Goal: Information Seeking & Learning: Learn about a topic

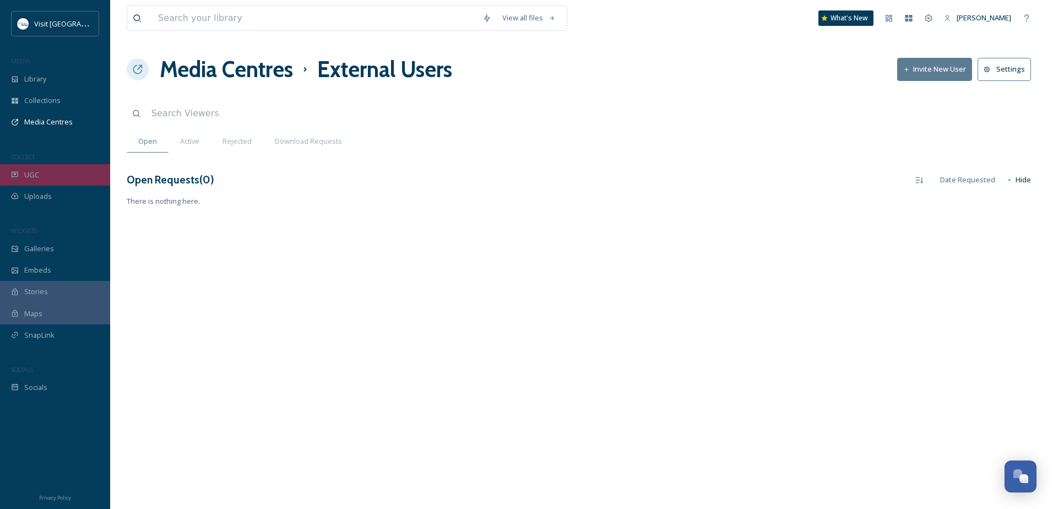
click at [46, 175] on div "UGC" at bounding box center [55, 174] width 110 height 21
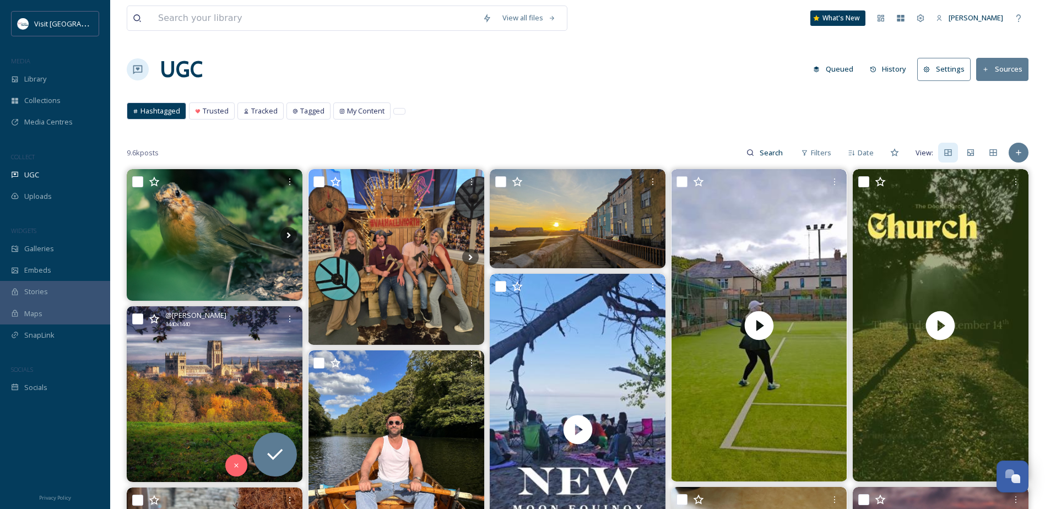
click at [155, 320] on icon at bounding box center [154, 318] width 11 height 11
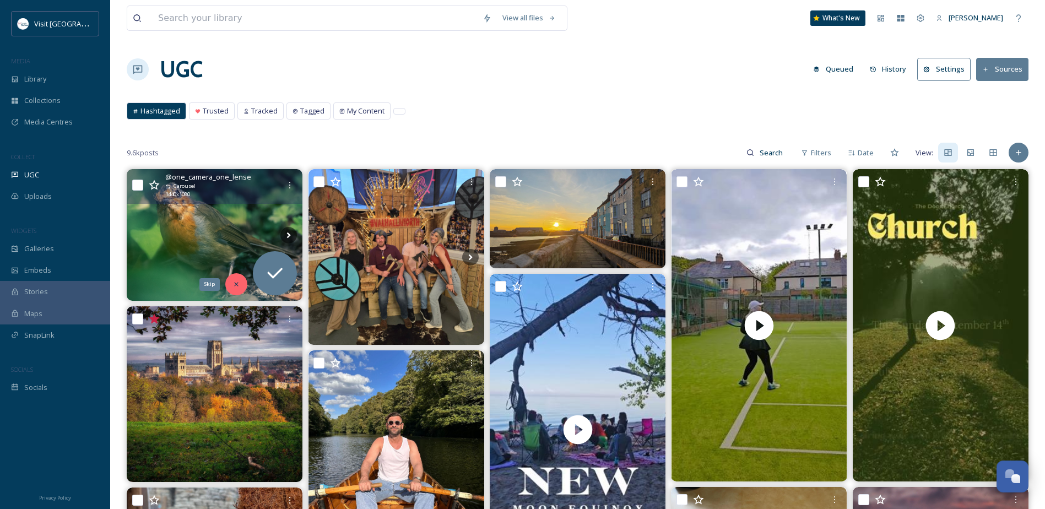
click at [240, 282] on icon at bounding box center [236, 284] width 8 height 8
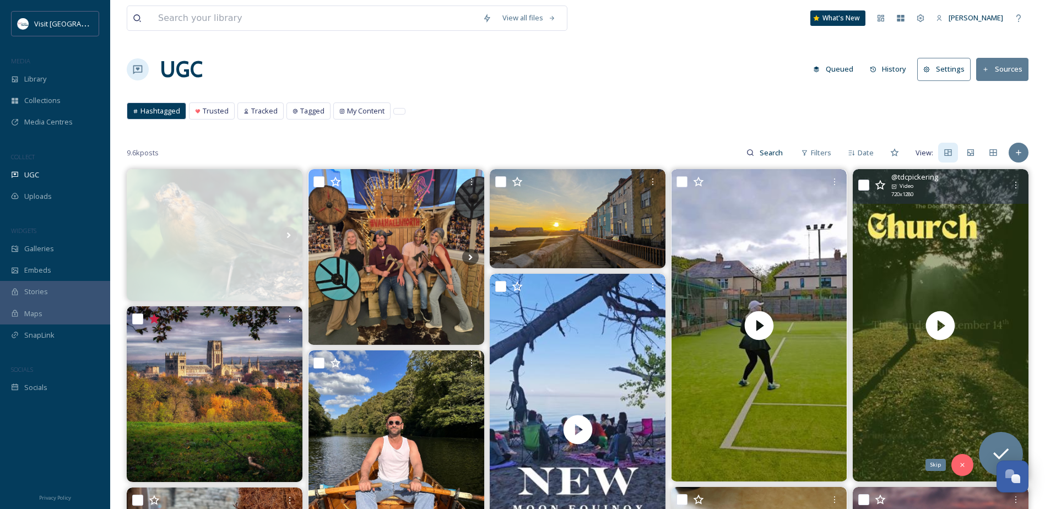
click at [961, 470] on div "Skip" at bounding box center [962, 465] width 22 height 22
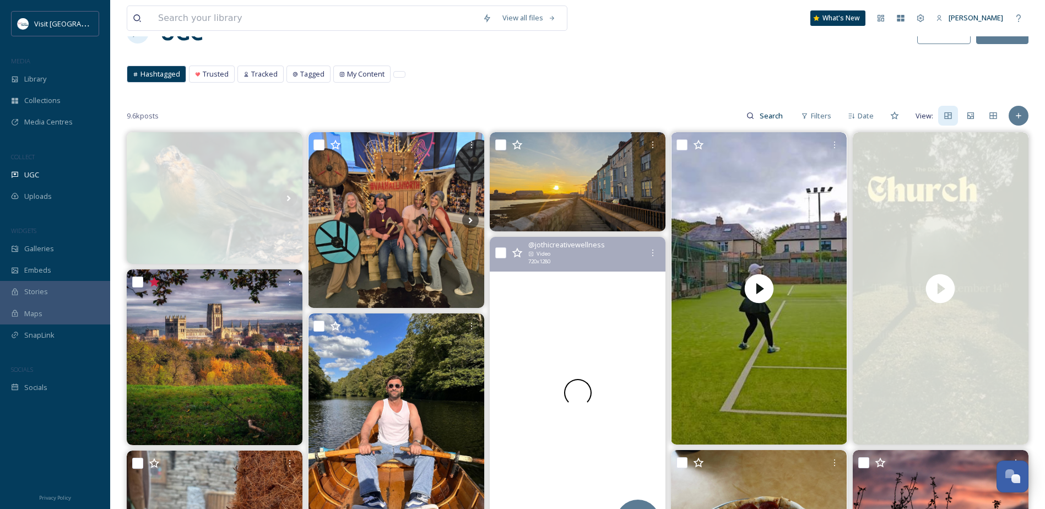
scroll to position [110, 0]
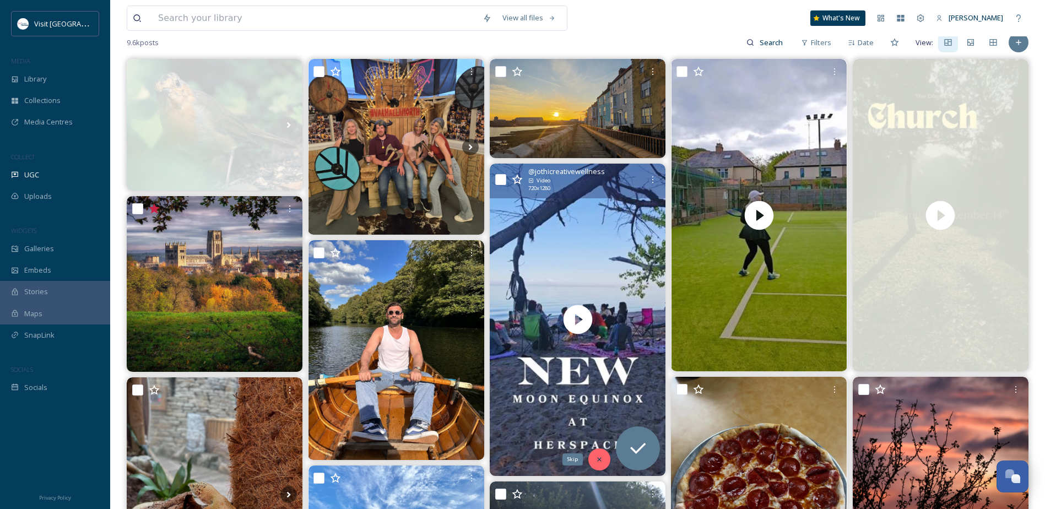
click at [599, 464] on div "Skip" at bounding box center [599, 459] width 22 height 22
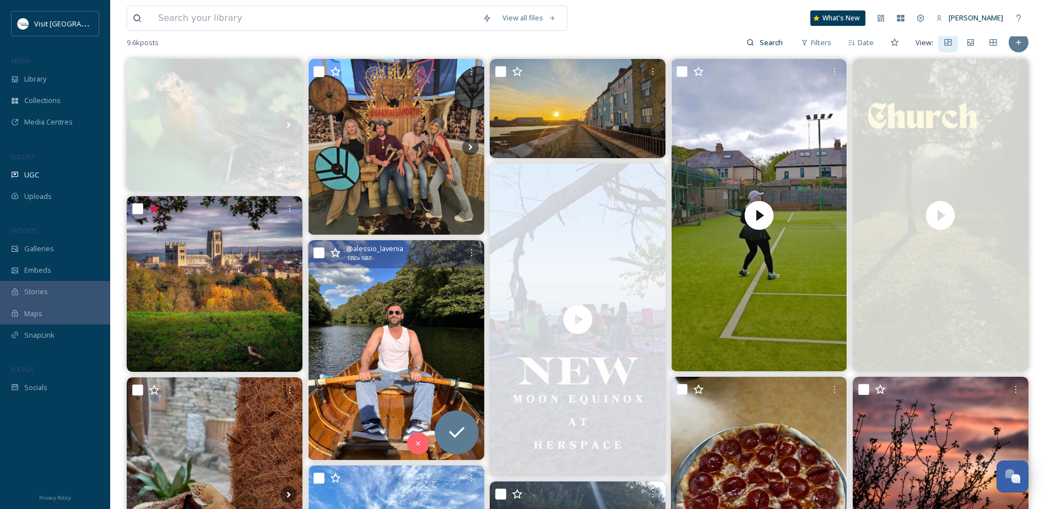
click at [334, 250] on icon at bounding box center [335, 252] width 11 height 11
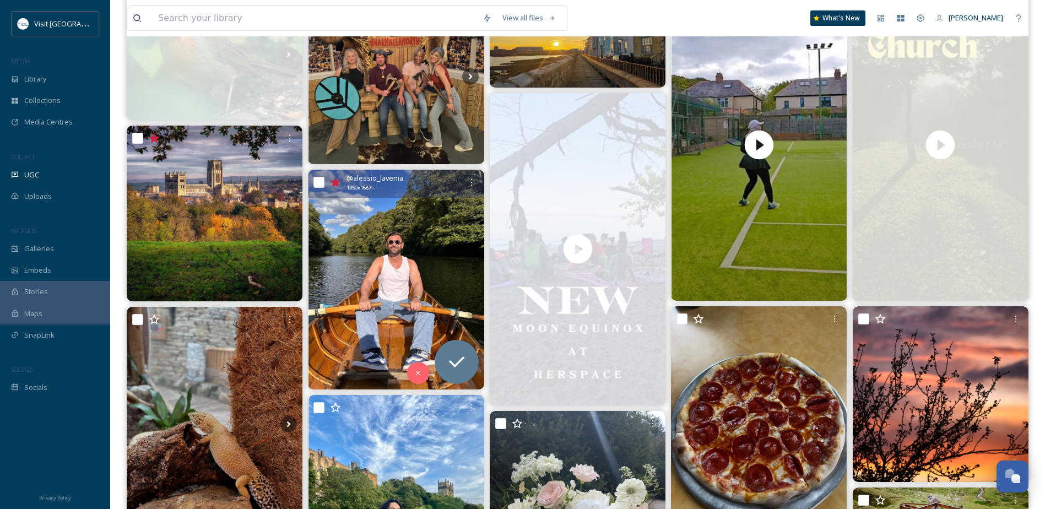
scroll to position [331, 0]
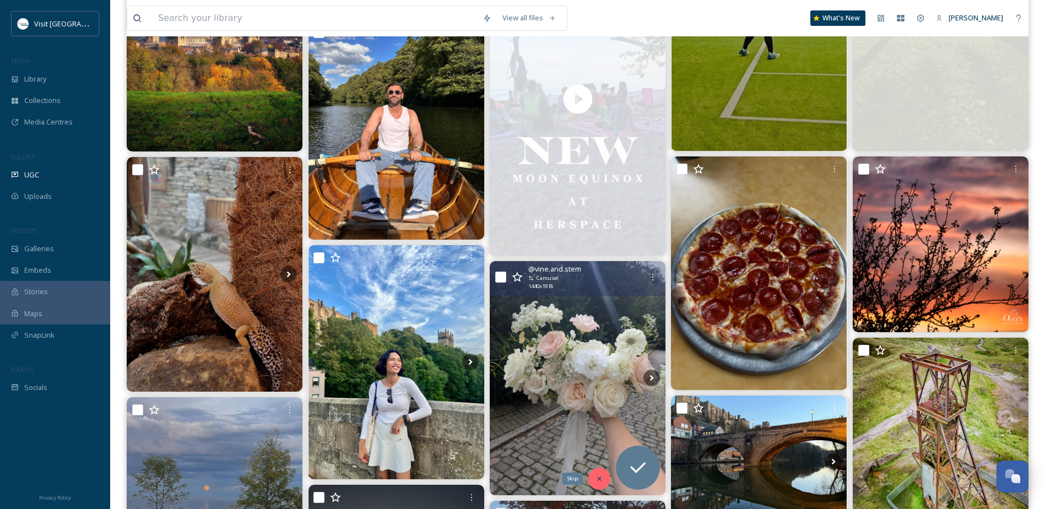
click at [599, 479] on icon at bounding box center [599, 479] width 4 height 4
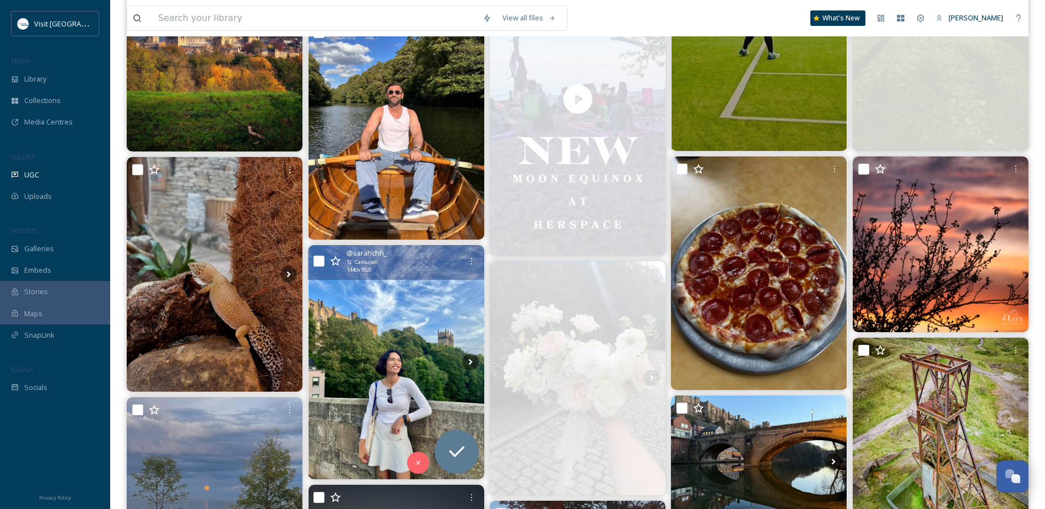
click at [337, 258] on icon at bounding box center [335, 261] width 11 height 11
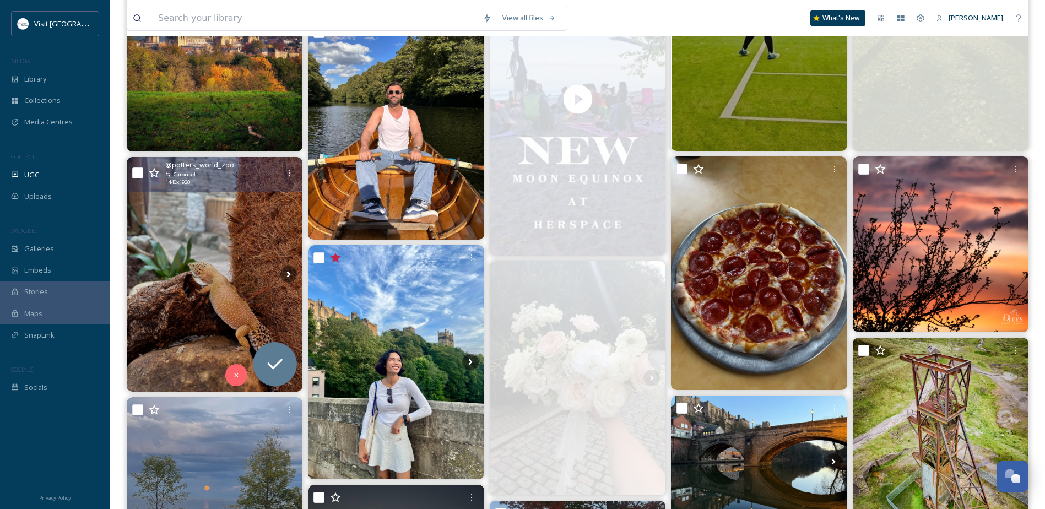
click at [154, 174] on icon at bounding box center [154, 172] width 11 height 11
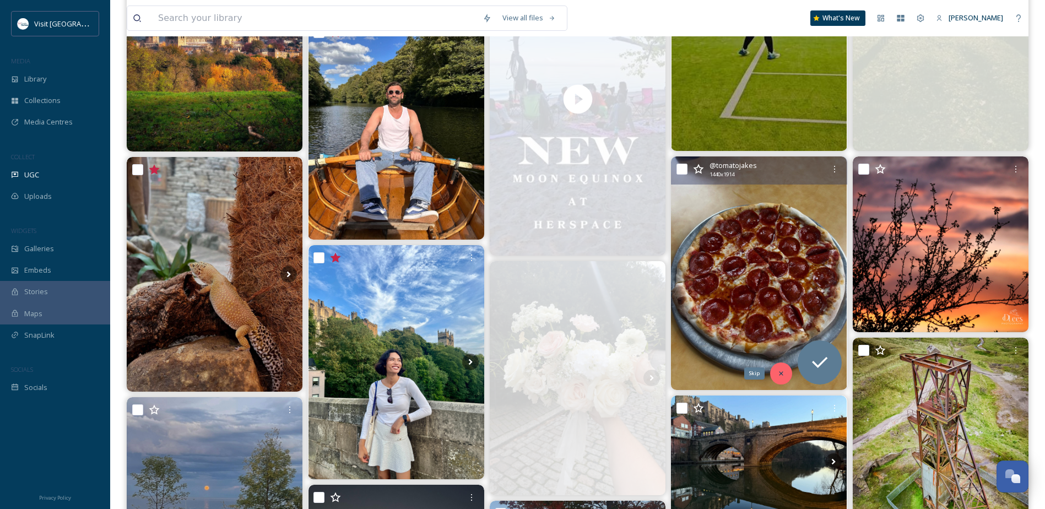
click at [780, 370] on icon at bounding box center [781, 374] width 8 height 8
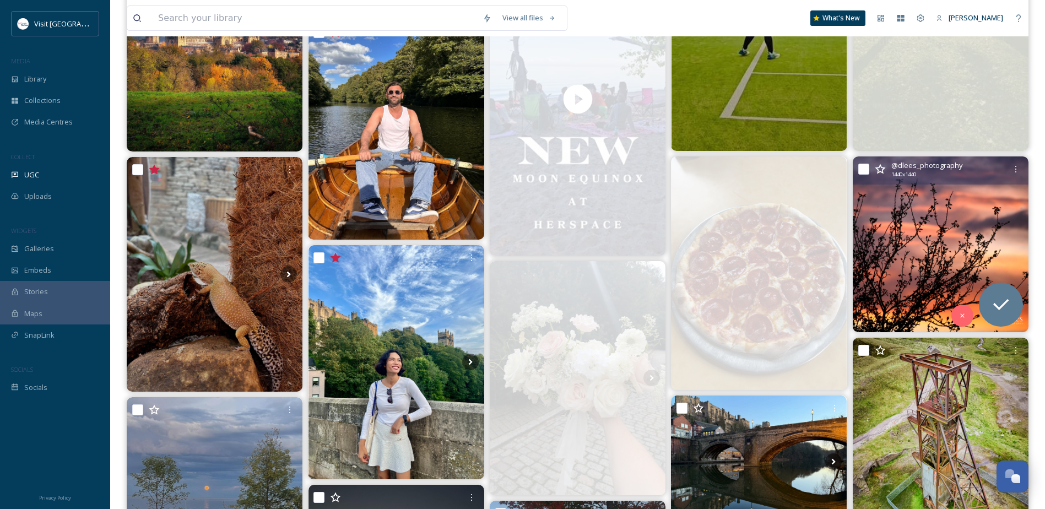
click at [882, 169] on icon at bounding box center [880, 169] width 11 height 11
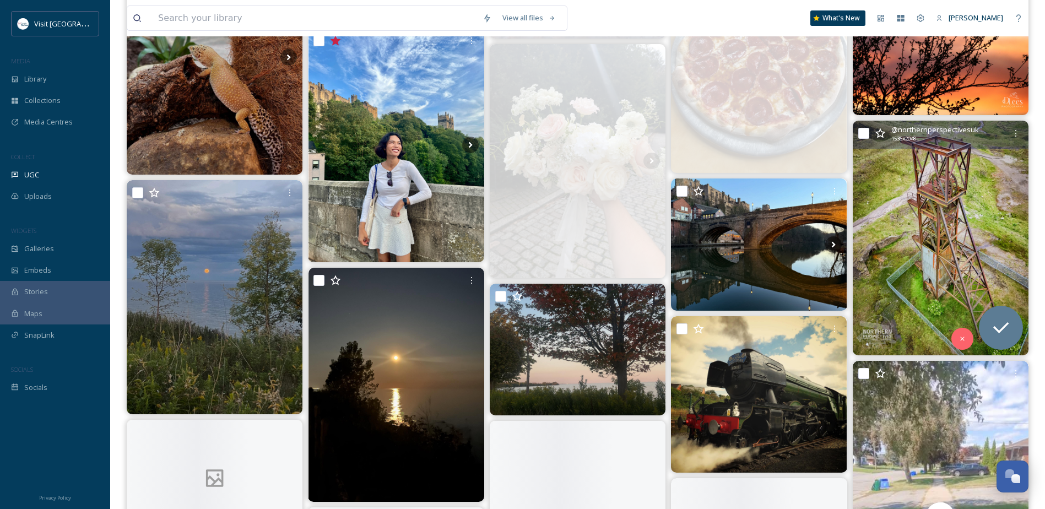
scroll to position [551, 0]
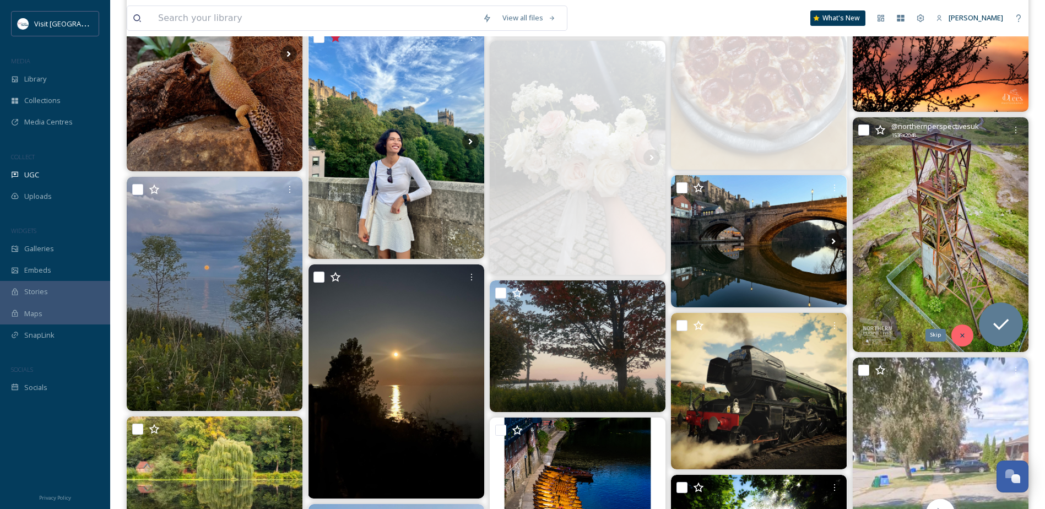
click at [963, 337] on icon at bounding box center [963, 336] width 8 height 8
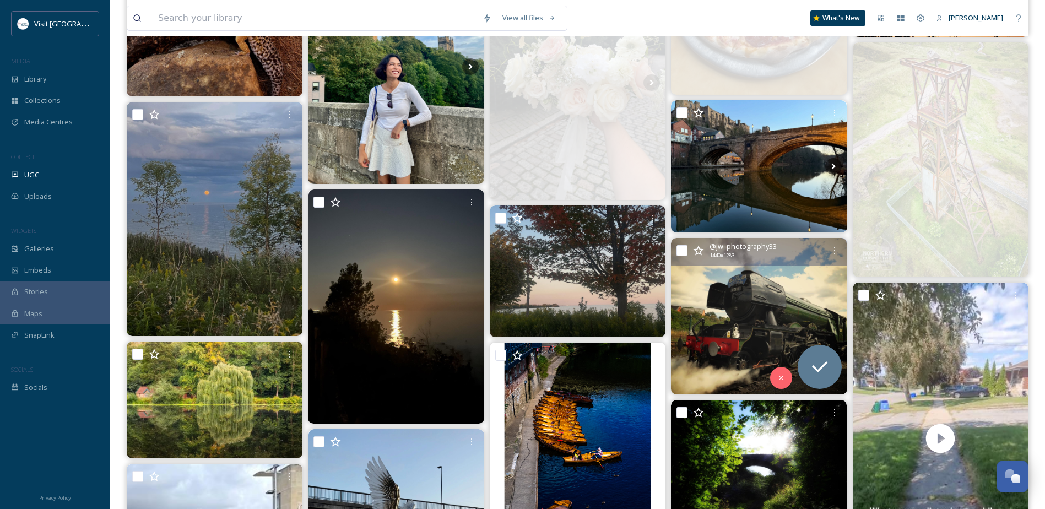
scroll to position [661, 0]
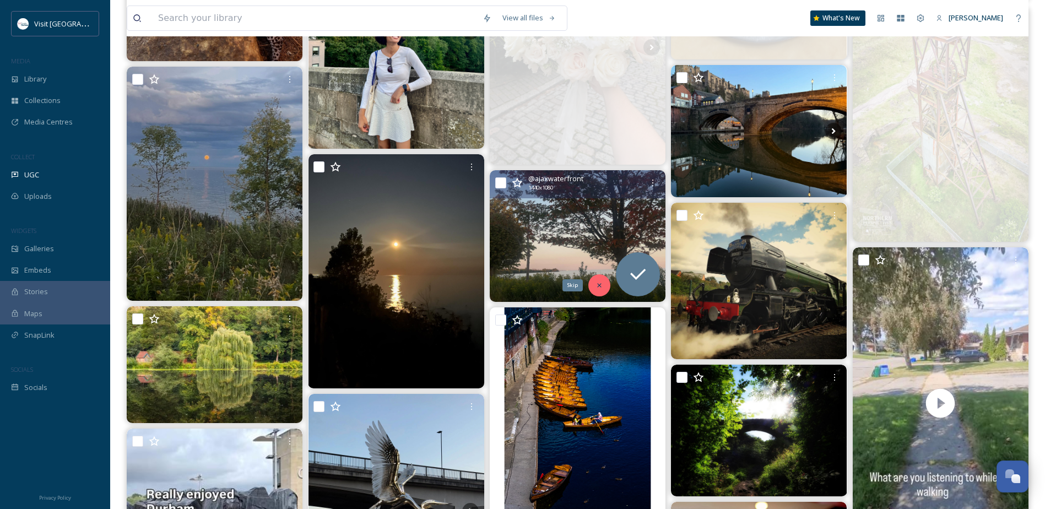
click at [597, 289] on icon at bounding box center [600, 286] width 8 height 8
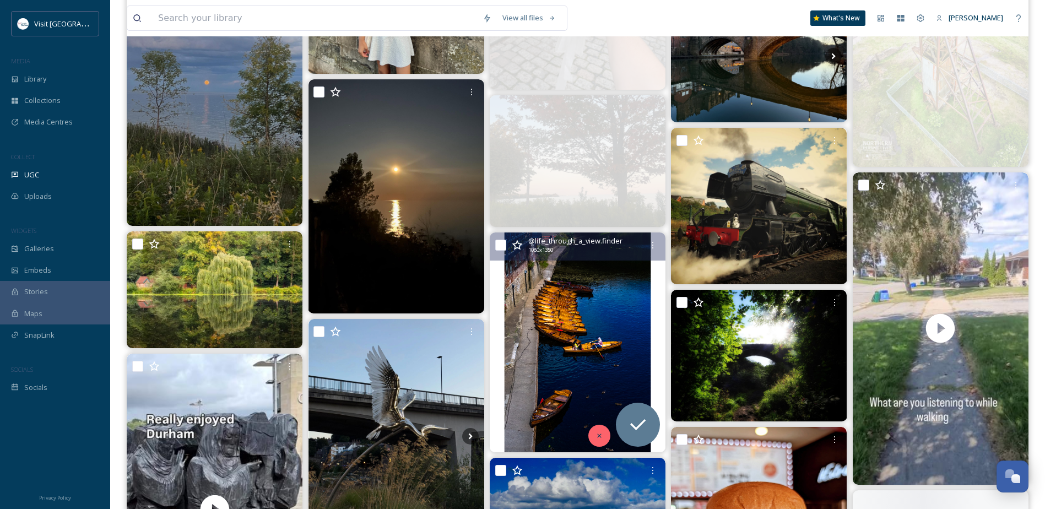
scroll to position [826, 0]
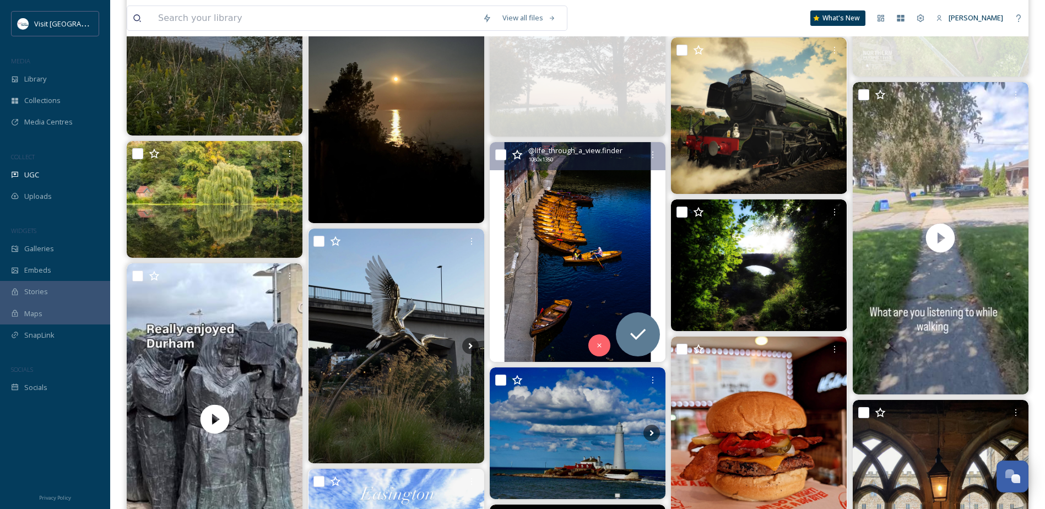
click at [516, 154] on icon at bounding box center [517, 154] width 11 height 11
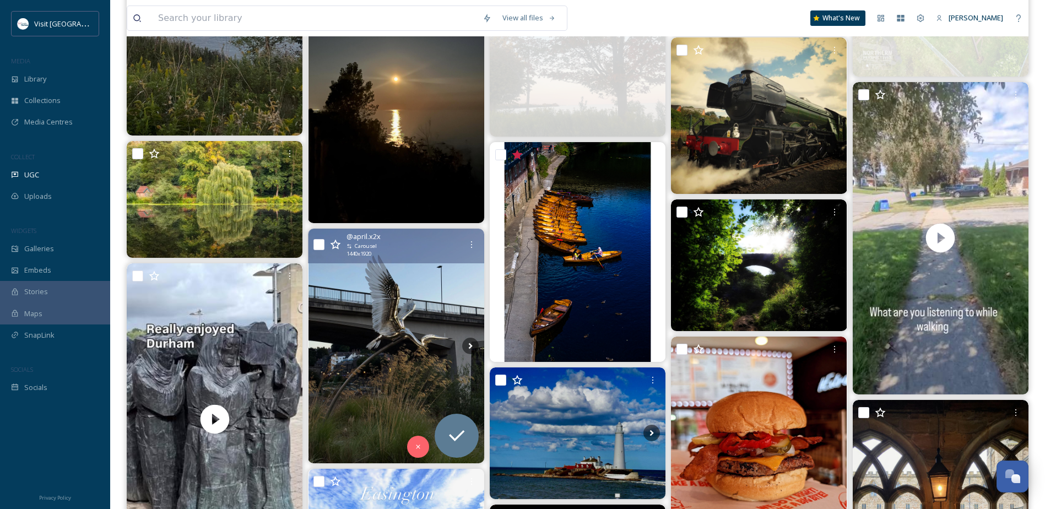
click at [335, 245] on icon at bounding box center [335, 244] width 11 height 11
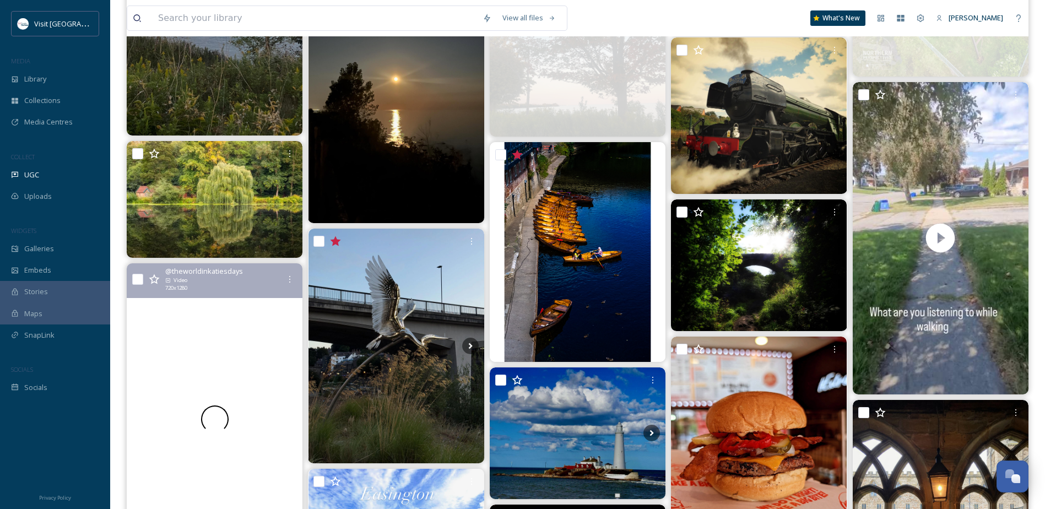
scroll to position [992, 0]
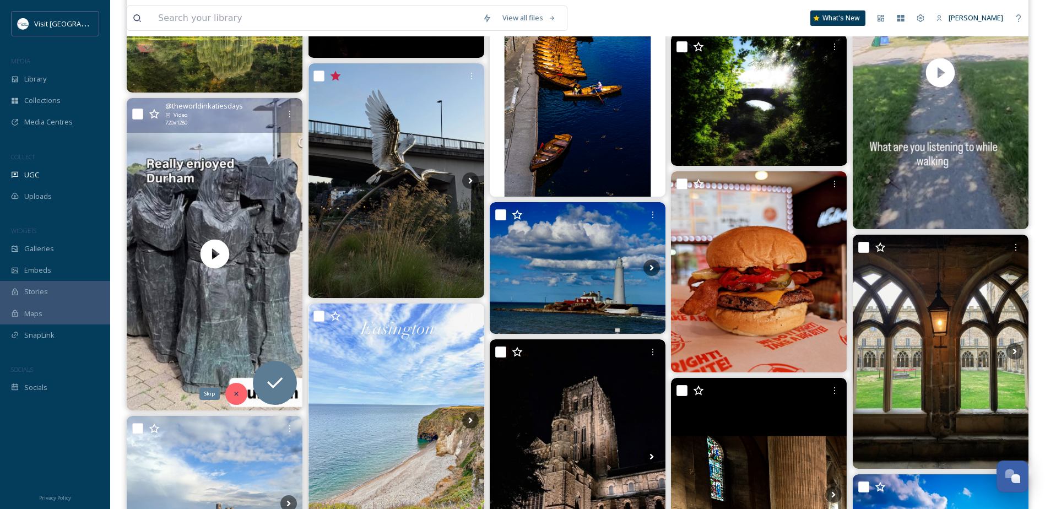
click at [235, 393] on icon at bounding box center [237, 394] width 4 height 4
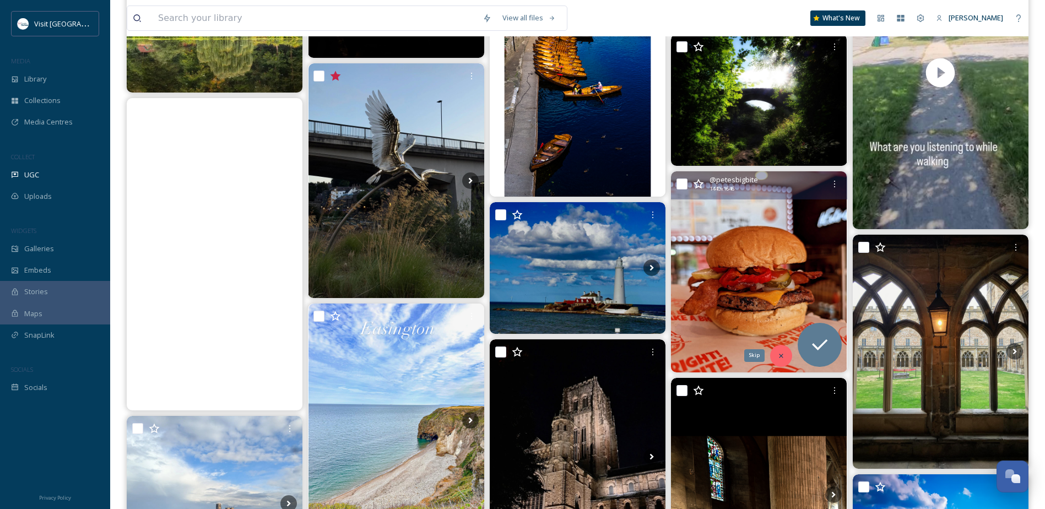
click at [781, 356] on icon at bounding box center [781, 356] width 4 height 4
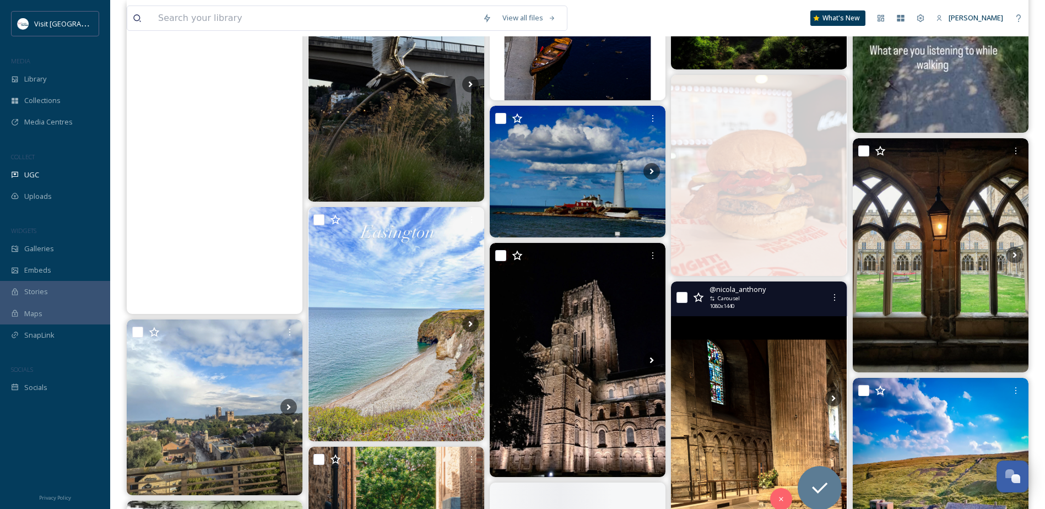
scroll to position [1212, 0]
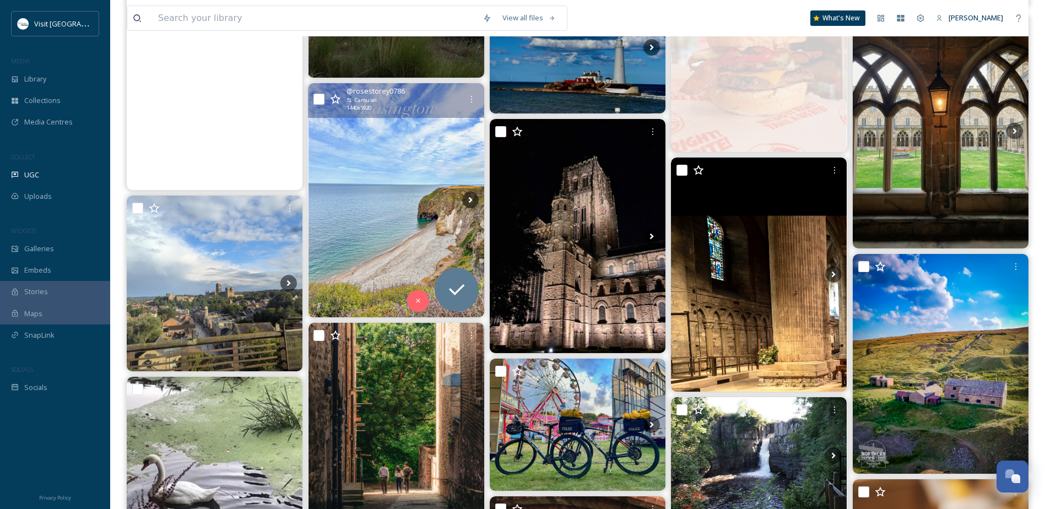
click at [334, 99] on icon at bounding box center [335, 99] width 11 height 11
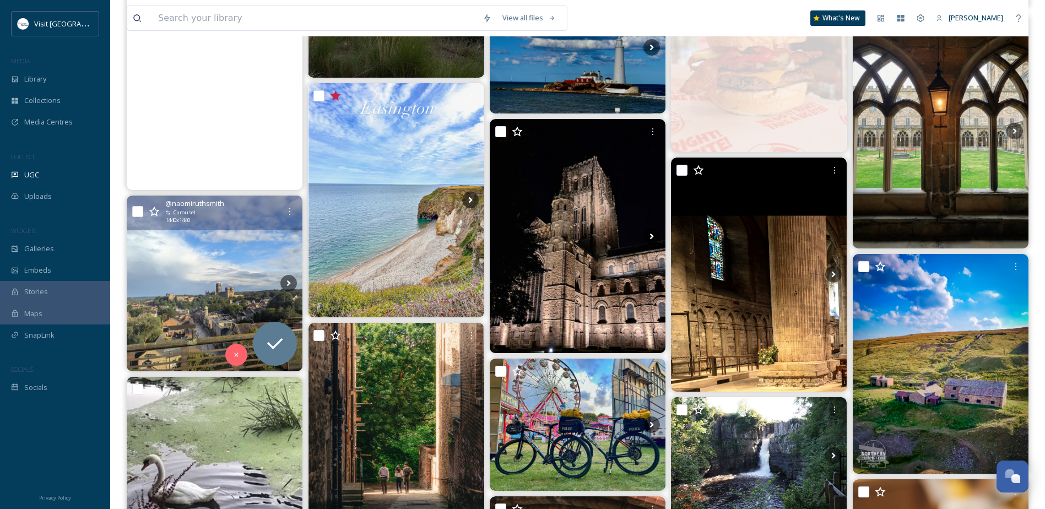
click at [153, 211] on icon at bounding box center [154, 211] width 11 height 11
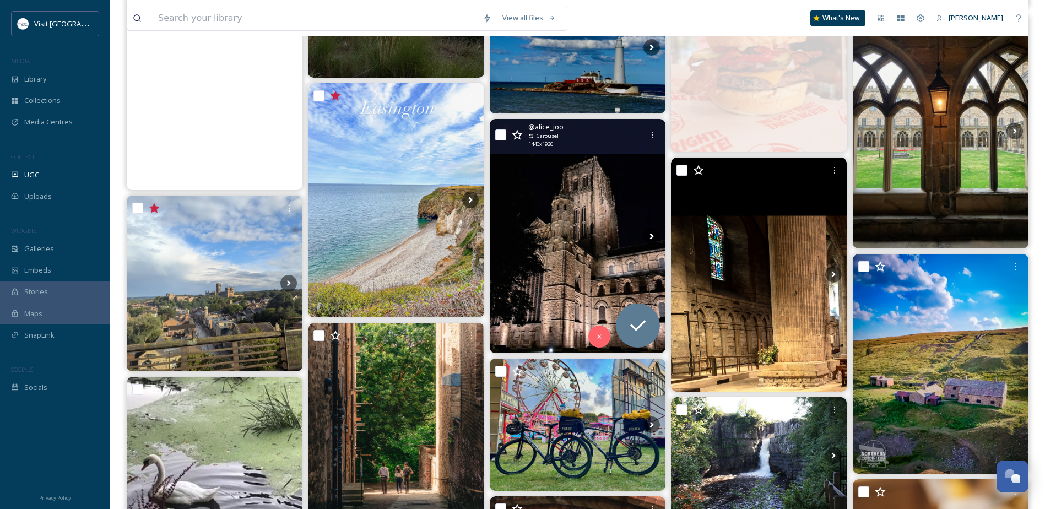
scroll to position [1432, 0]
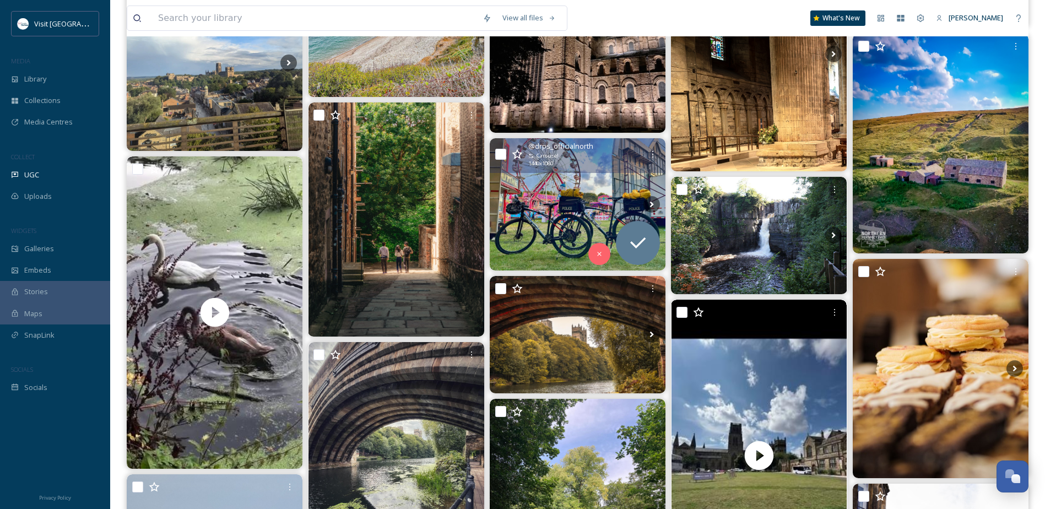
click at [583, 205] on img at bounding box center [578, 204] width 176 height 132
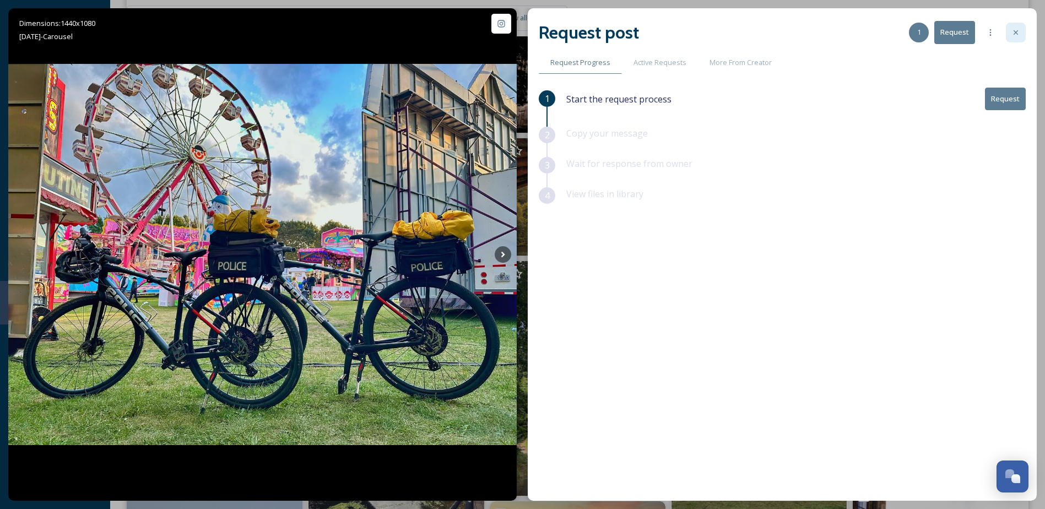
click at [1016, 33] on icon at bounding box center [1016, 32] width 4 height 4
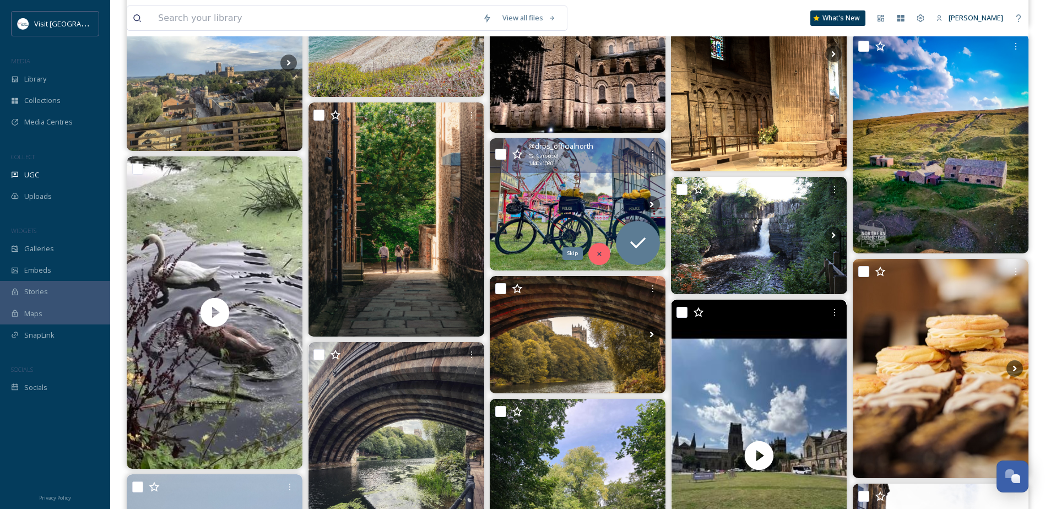
click at [600, 250] on icon at bounding box center [600, 254] width 8 height 8
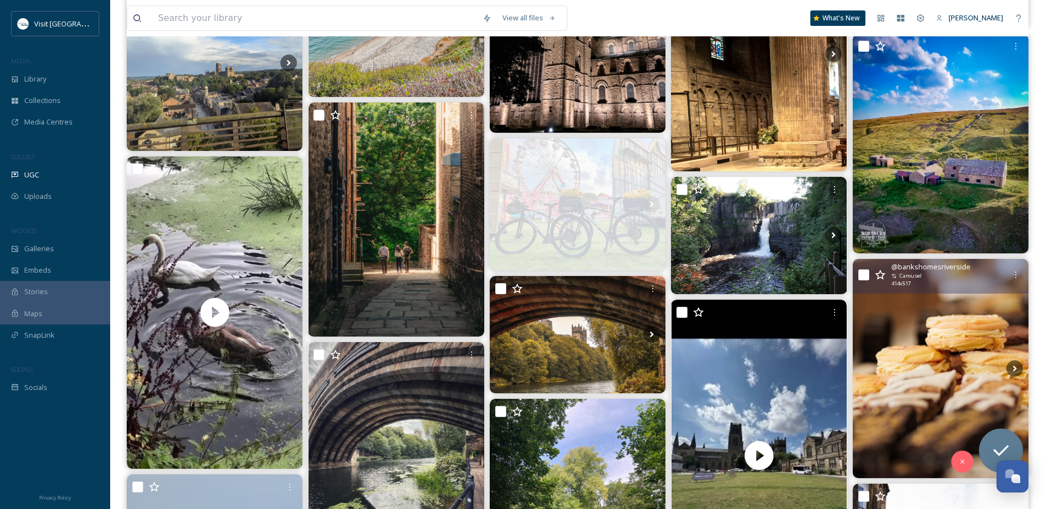
scroll to position [1487, 0]
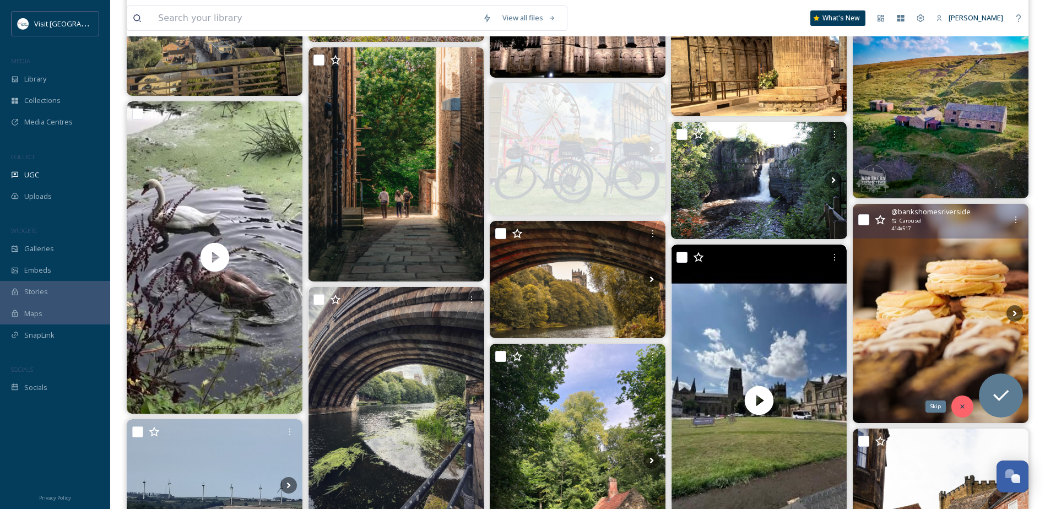
click at [962, 406] on icon at bounding box center [963, 407] width 8 height 8
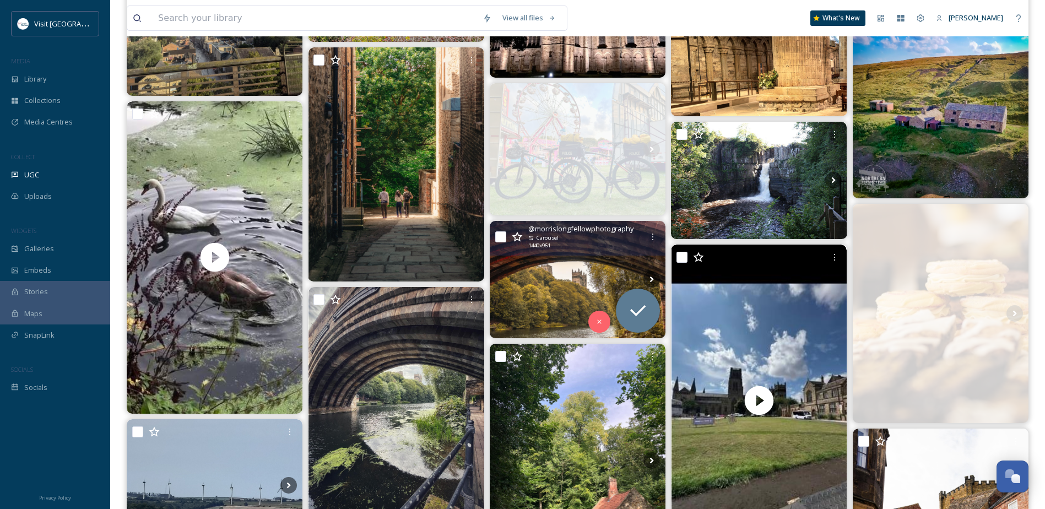
click at [517, 235] on icon at bounding box center [517, 236] width 11 height 11
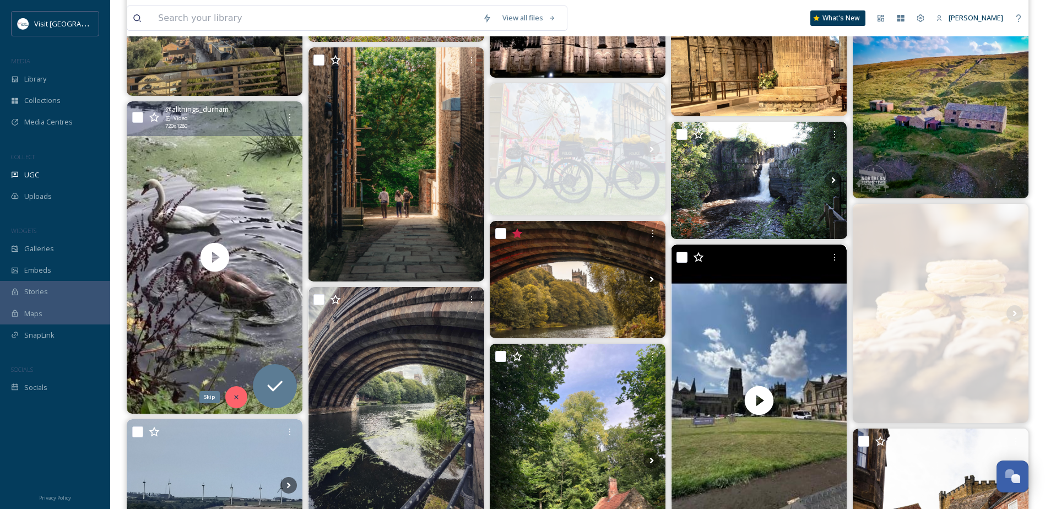
click at [236, 398] on icon at bounding box center [237, 397] width 4 height 4
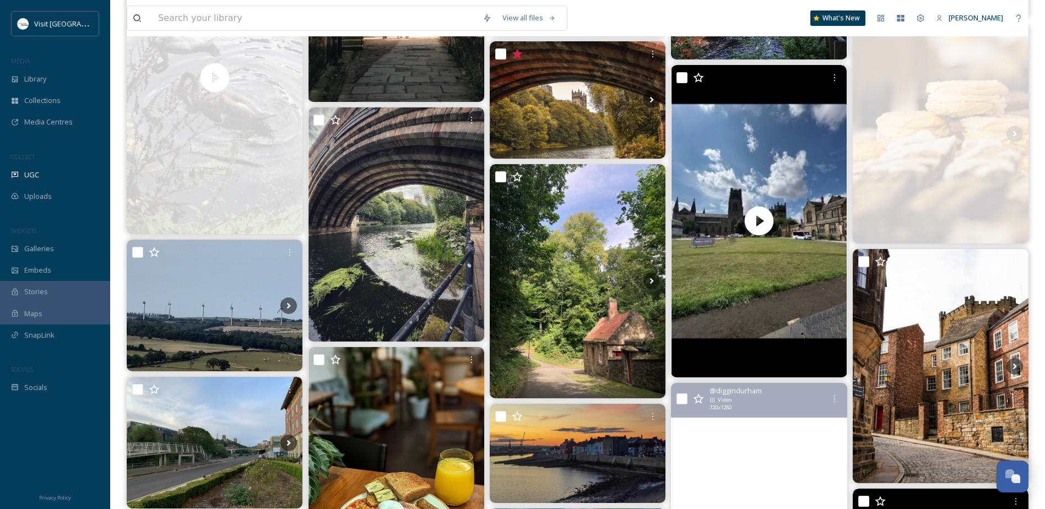
scroll to position [1763, 0]
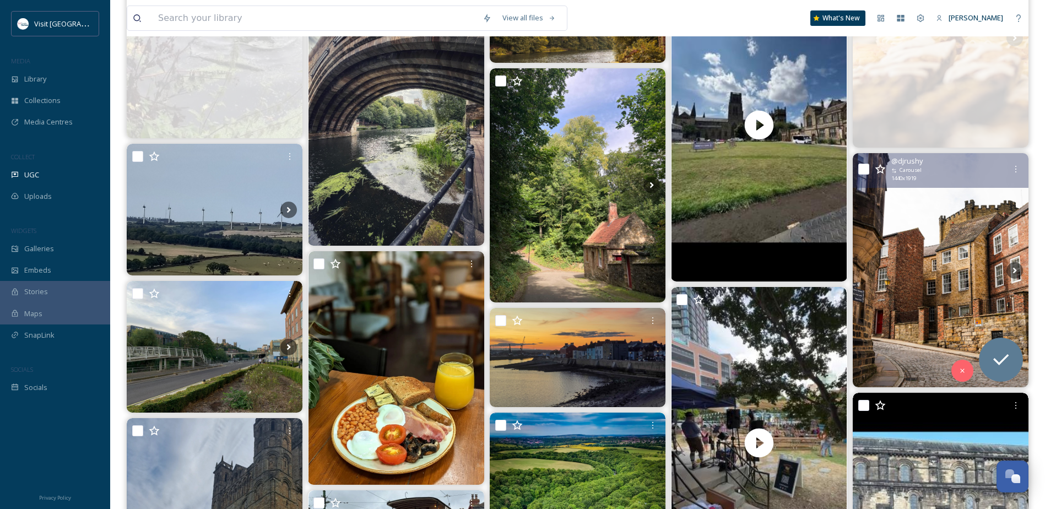
click at [881, 169] on icon at bounding box center [880, 169] width 11 height 11
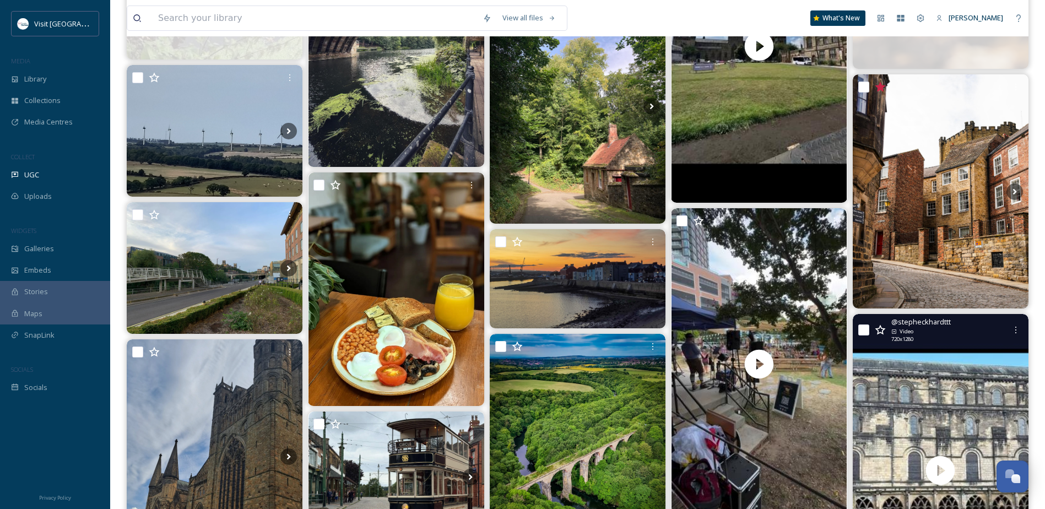
scroll to position [1928, 0]
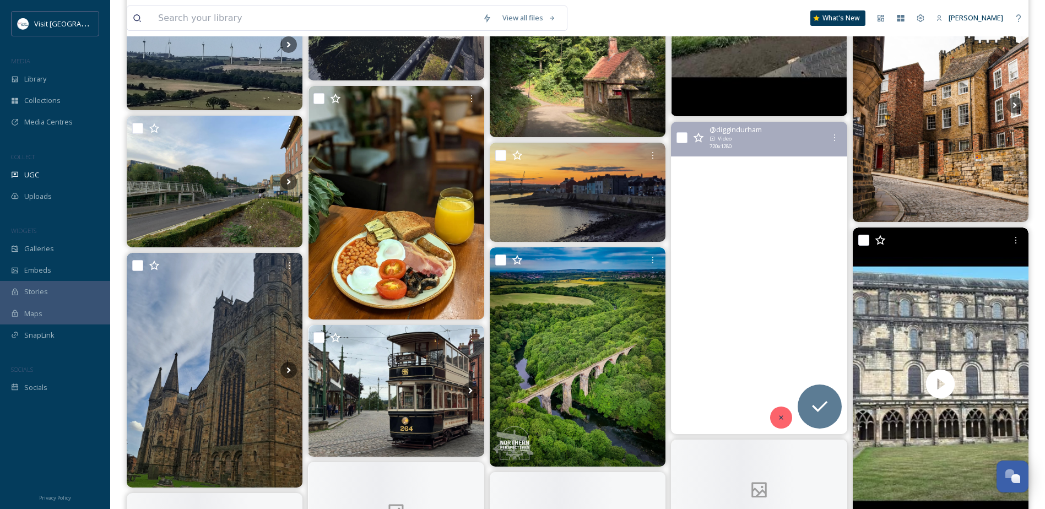
click at [779, 419] on icon at bounding box center [781, 418] width 8 height 8
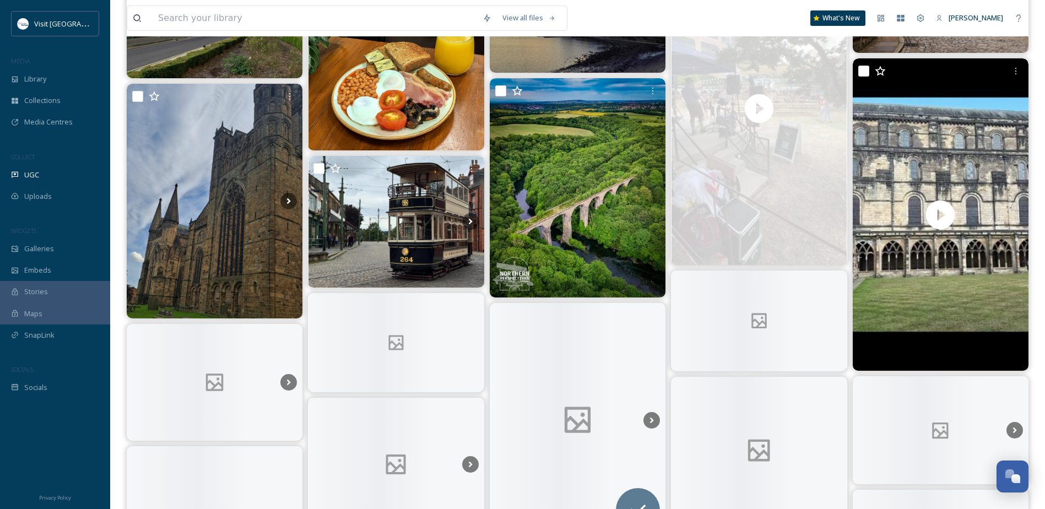
scroll to position [2204, 0]
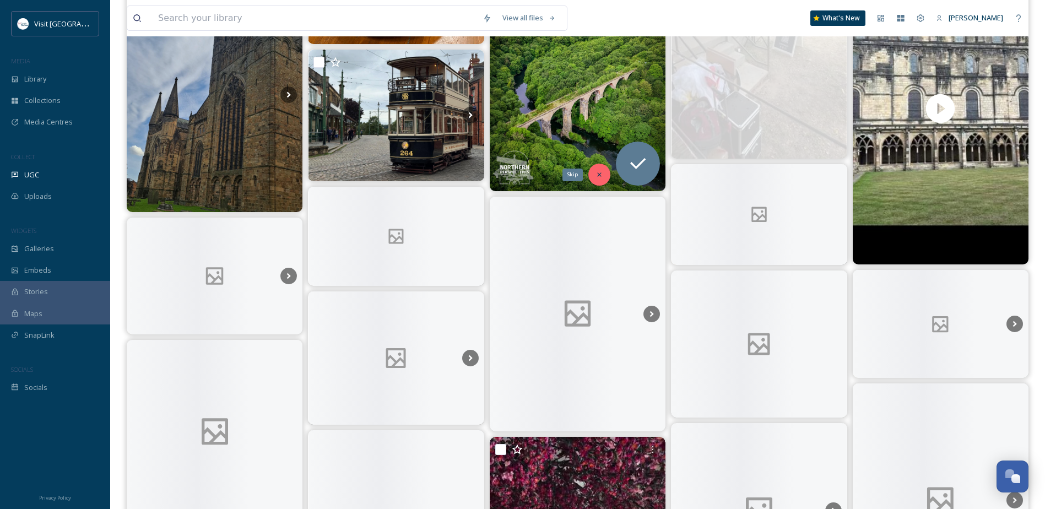
click at [596, 177] on icon at bounding box center [600, 175] width 8 height 8
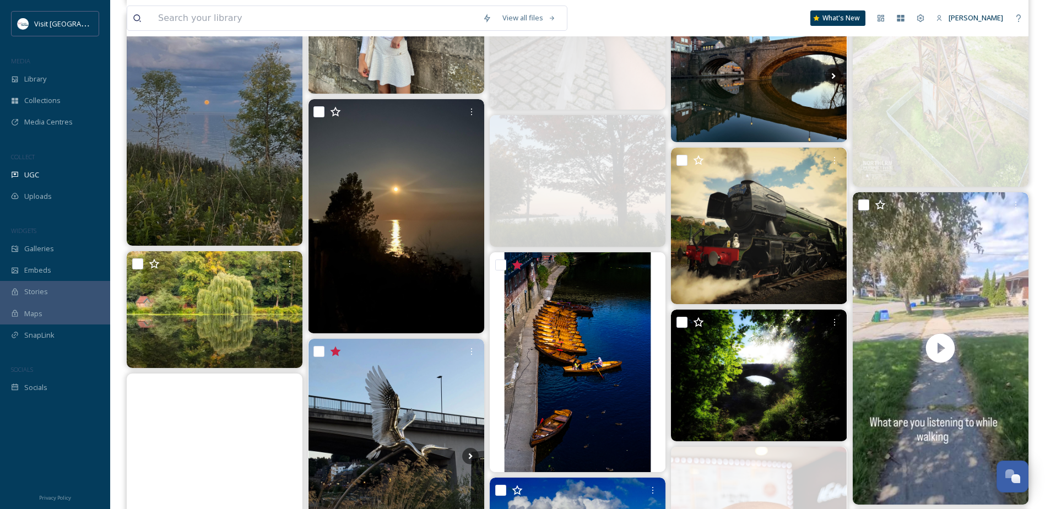
scroll to position [441, 0]
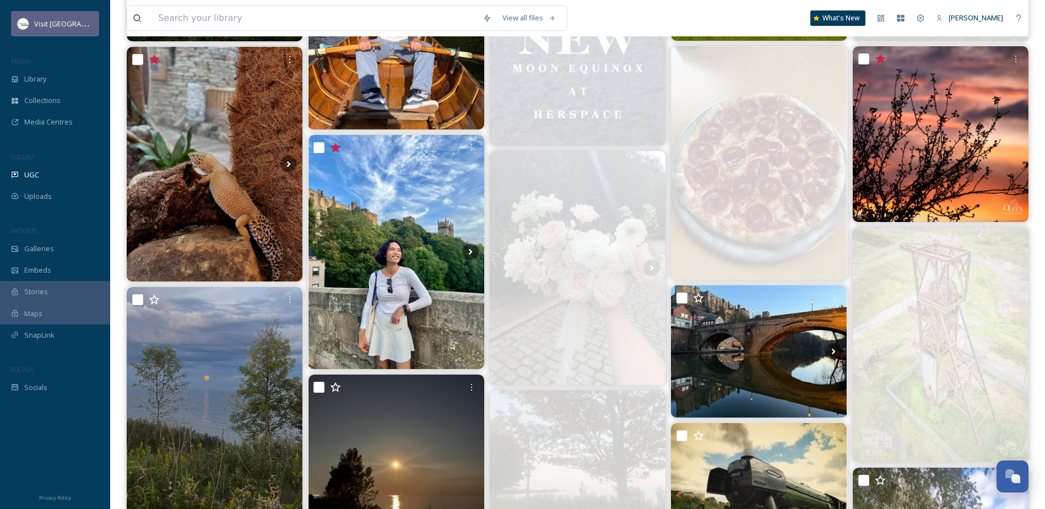
click at [77, 28] on span "Visit [GEOGRAPHIC_DATA]" at bounding box center [76, 23] width 85 height 10
